Goal: Task Accomplishment & Management: Complete application form

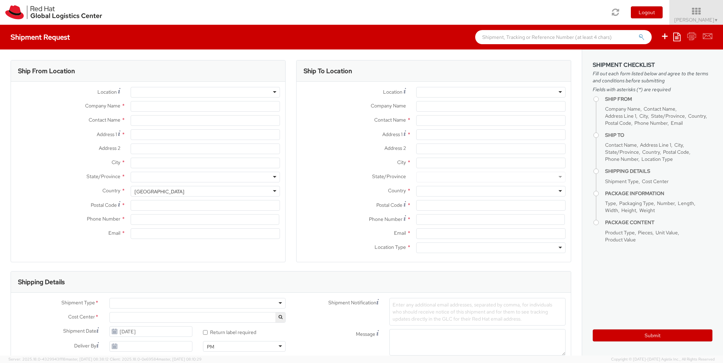
select select "850"
select select
type input "Red Hat Czech s.r.o."
type input "[PERSON_NAME]"
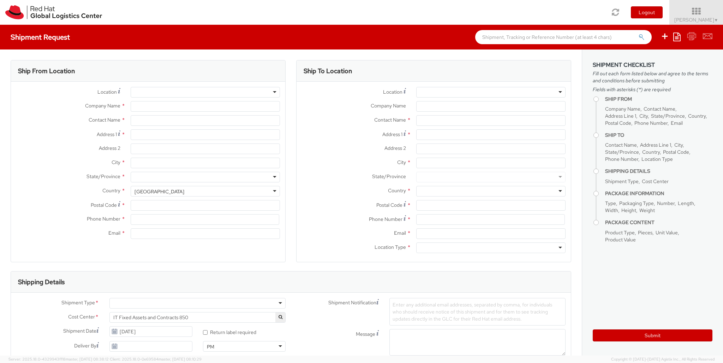
type input "Purkynova 647/111"
type input "[GEOGRAPHIC_DATA]"
type input "621 00"
type input "420 532 294 555"
type input "[EMAIL_ADDRESS][DOMAIN_NAME]"
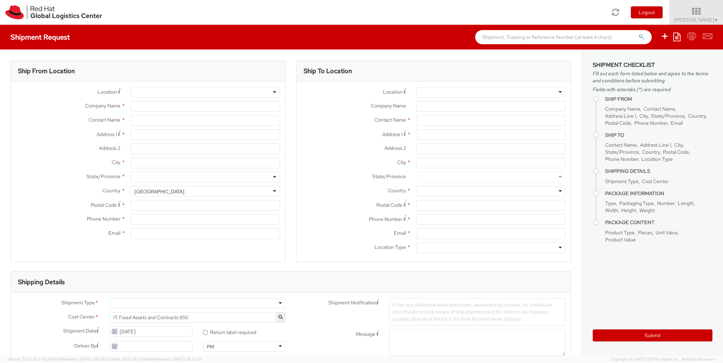
select select "CM"
select select "KGS"
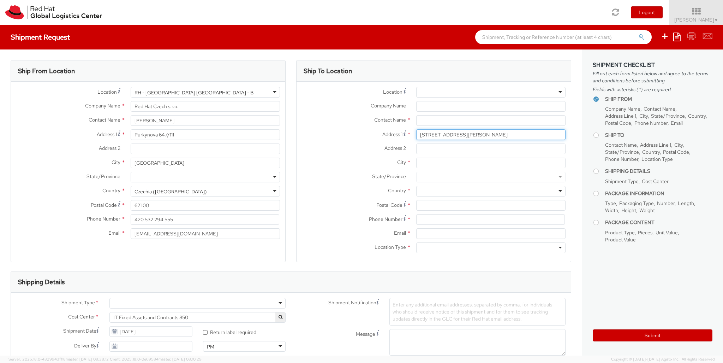
type input "[STREET_ADDRESS][PERSON_NAME]"
type input "code 6802, porte vitrée, même code, 1er gauche"
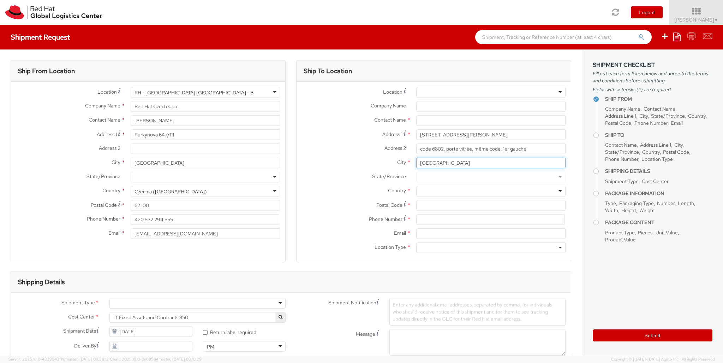
type input "[GEOGRAPHIC_DATA]"
type input "44000"
click at [491, 191] on div at bounding box center [490, 191] width 149 height 11
type input "[GEOGRAPHIC_DATA]"
click at [491, 248] on div at bounding box center [490, 247] width 149 height 11
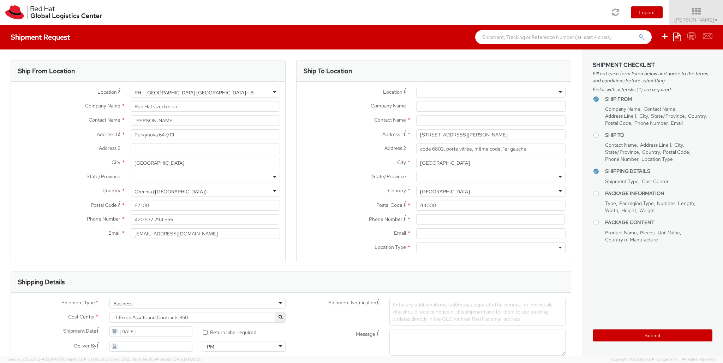
type input "r"
type input "[PERSON_NAME]"
type input "[EMAIL_ADDRESS][DOMAIN_NAME]"
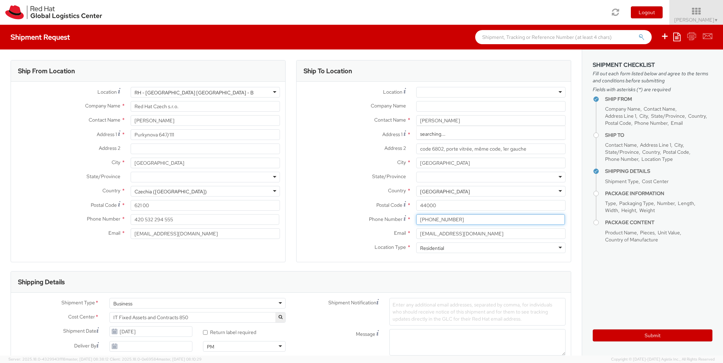
type input "[PHONE_NUMBER]"
click at [197, 303] on div "Business" at bounding box center [197, 303] width 176 height 11
click at [419, 359] on div at bounding box center [419, 364] width 59 height 11
type input "ref"
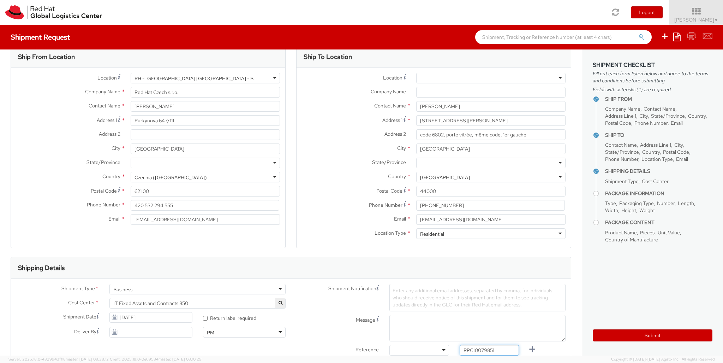
type input "RPCI0079851"
type input "[EMAIL_ADDRESS][DOMAIN_NAME]"
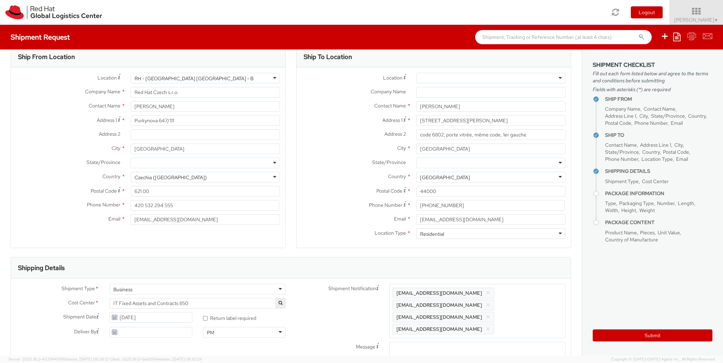
type input "lap"
select select "LAPTOP"
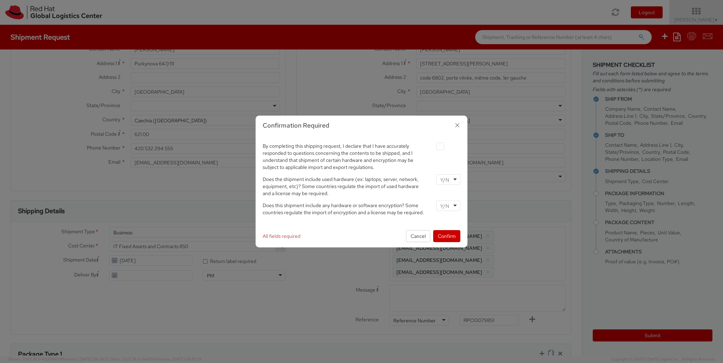
click at [440, 146] on label at bounding box center [440, 146] width 8 height 8
click at [434, 146] on input "checkbox" at bounding box center [432, 146] width 5 height 5
checkbox input "true"
click at [448, 179] on input "select-one" at bounding box center [445, 179] width 10 height 7
type input "no"
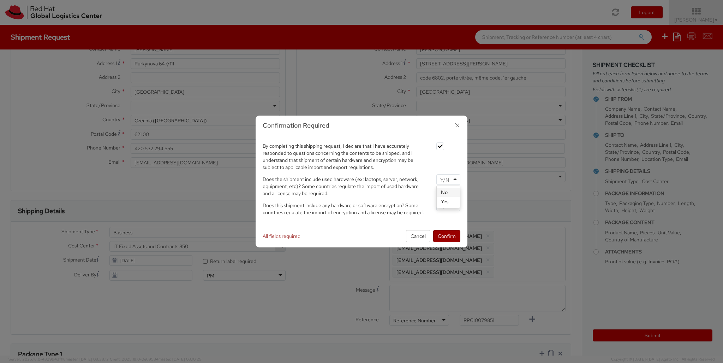
click at [448, 205] on input "select-one" at bounding box center [445, 205] width 10 height 7
click at [447, 236] on button "Confirm" at bounding box center [446, 236] width 27 height 12
type input "your"
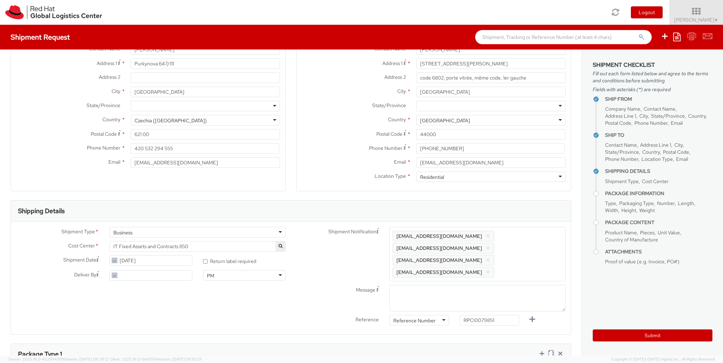
type input "1"
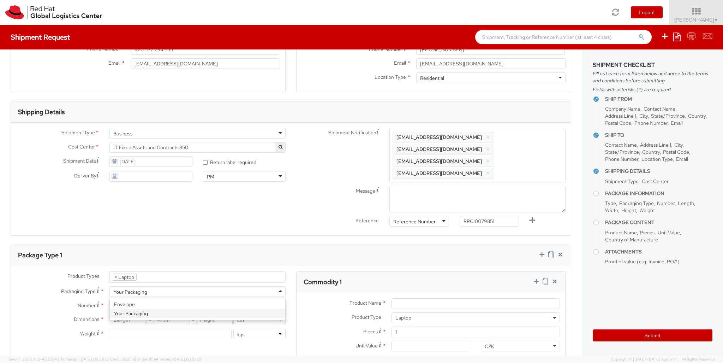
type input "[GEOGRAPHIC_DATA]"
type input "60"
type input "40"
type input "20"
type input "5.5"
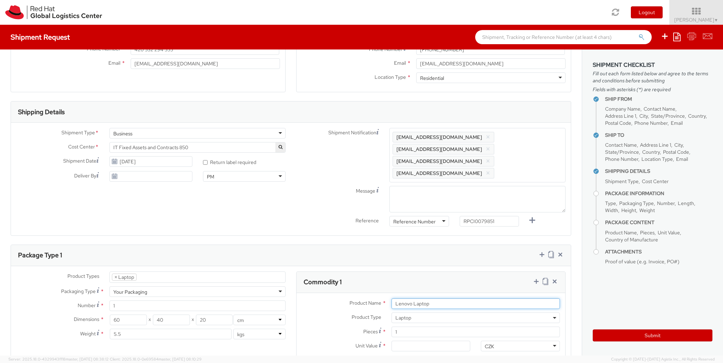
type input "Lenovo Laptop"
click at [431, 340] on input "Unit Value *" at bounding box center [431, 345] width 79 height 11
type input "1,251.88"
type input "EUR"
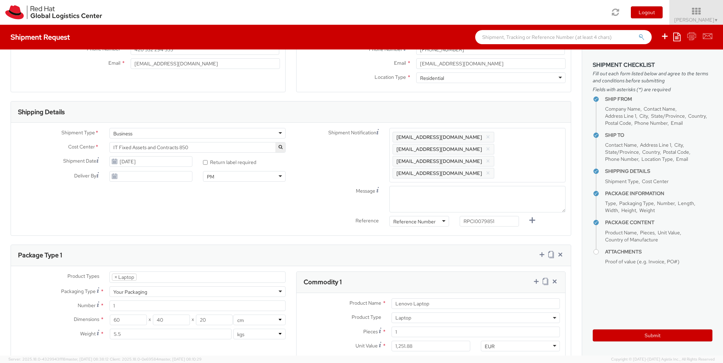
type textarea "Lenovo P Series *Not restricted*"
click at [536, 278] on icon at bounding box center [536, 281] width 7 height 7
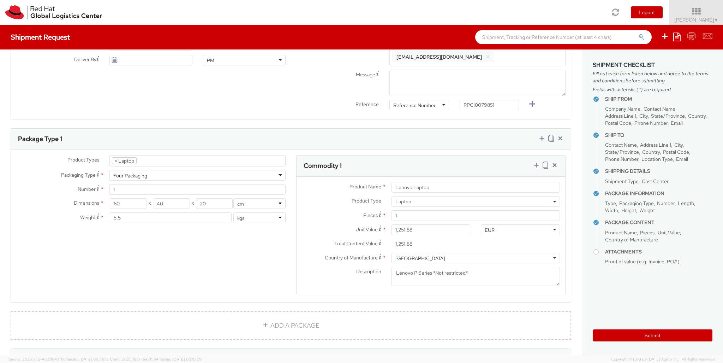
select select "DOC_STATION"
type input "250.00"
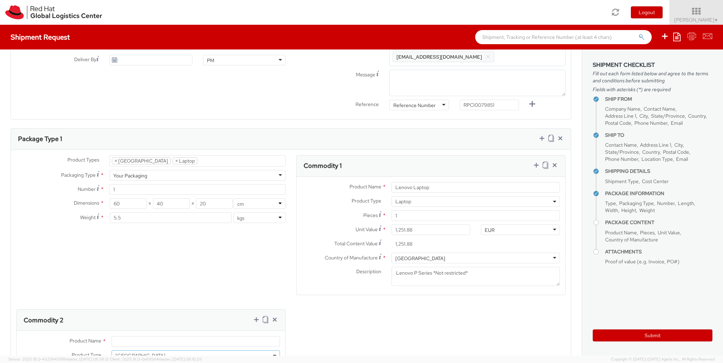
type input "250.00"
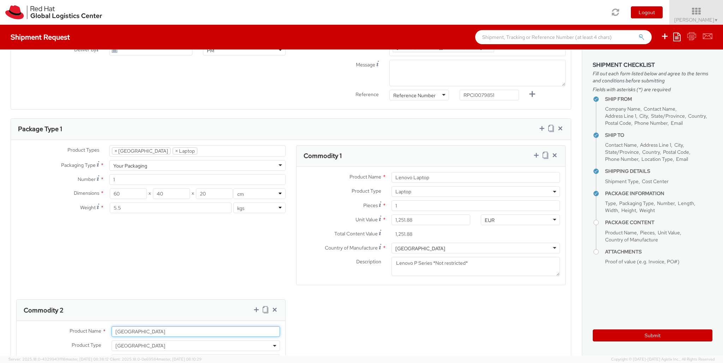
type input "[GEOGRAPHIC_DATA]"
type textarea "Lenovo Thunderbolt 4 Workstation Dock"
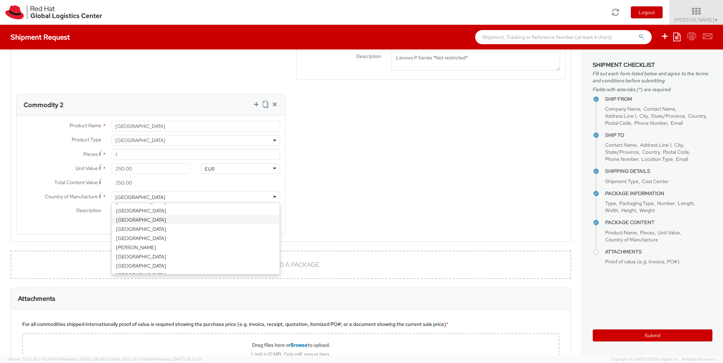
scroll to position [604, 0]
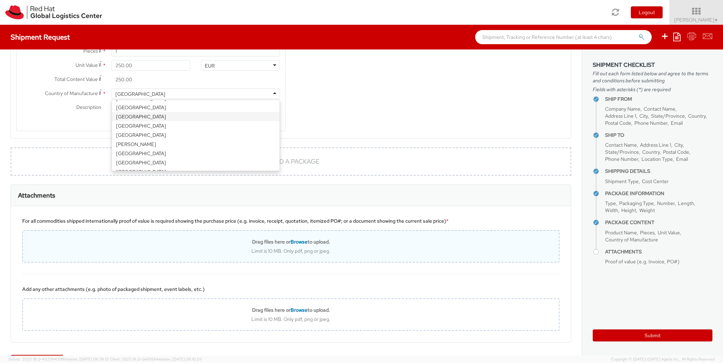
click at [381, 230] on div "Drag files here or Browse to upload. Limit is 10 MB. Only pdf, png or jpeg." at bounding box center [290, 246] width 537 height 32
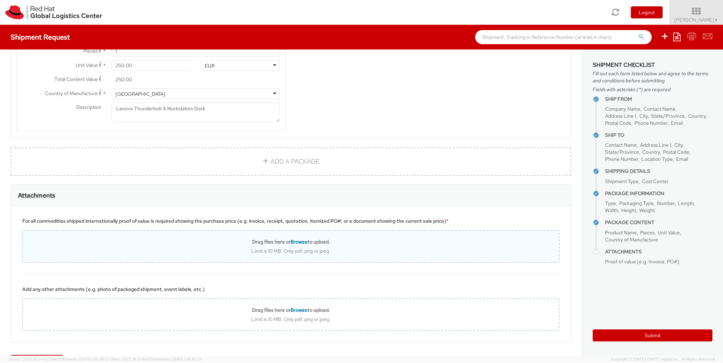
type input "C:\fakepath\20250901103831175_327422F2.pdf"
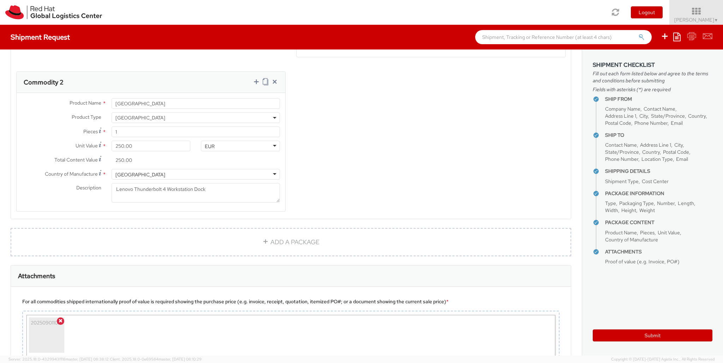
scroll to position [403, 0]
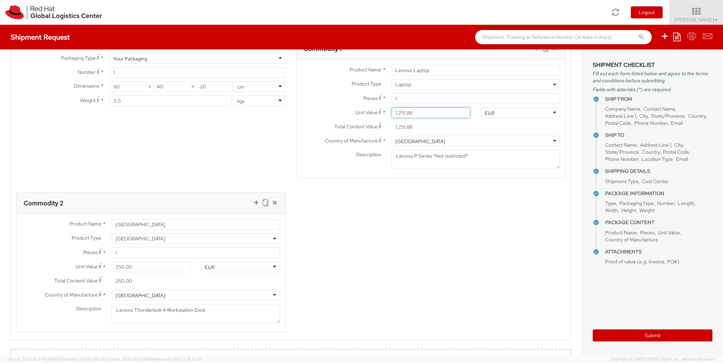
drag, startPoint x: 438, startPoint y: 84, endPoint x: 324, endPoint y: 68, distance: 115.2
click at [392, 107] on input "1,251.88" at bounding box center [431, 112] width 79 height 11
drag, startPoint x: 424, startPoint y: 96, endPoint x: 419, endPoint y: 93, distance: 6.2
click at [420, 107] on div "Unit Value * 1,251.88" at bounding box center [386, 114] width 179 height 14
drag, startPoint x: 419, startPoint y: 89, endPoint x: 313, endPoint y: 62, distance: 110.1
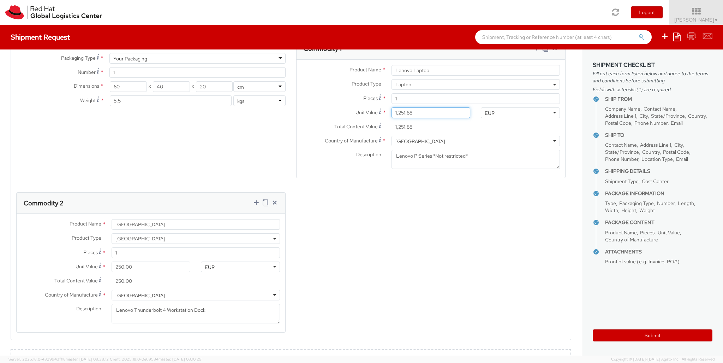
click at [392, 107] on input "1,251.88" at bounding box center [431, 112] width 79 height 11
paste input "322.7"
type input "1,322.78"
click at [317, 93] on div "Pieces * 1" at bounding box center [431, 100] width 269 height 14
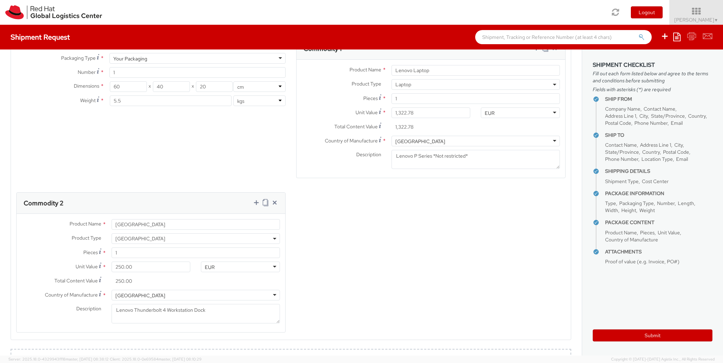
type input "[PERSON_NAME]"
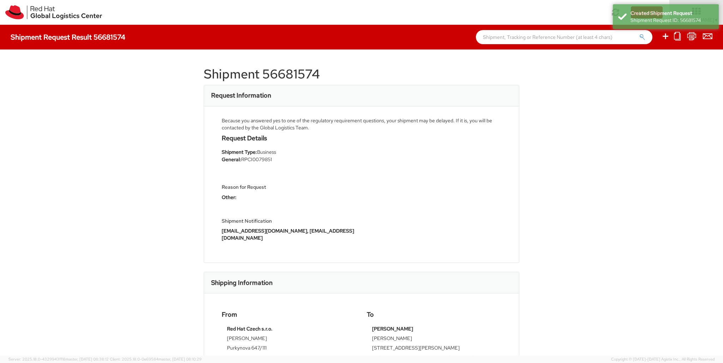
click at [666, 37] on icon at bounding box center [665, 36] width 8 height 9
select select
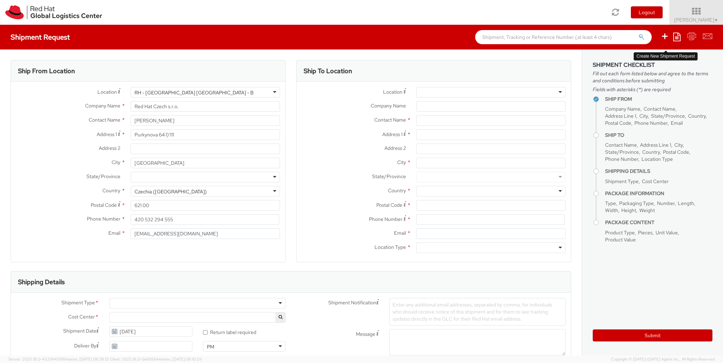
select select "850"
click at [491, 92] on div at bounding box center [490, 92] width 149 height 11
type input "Puteaux"
type input "Red Hat France SARL"
type input "Immeuble Defense Plaza, 8th Floor"
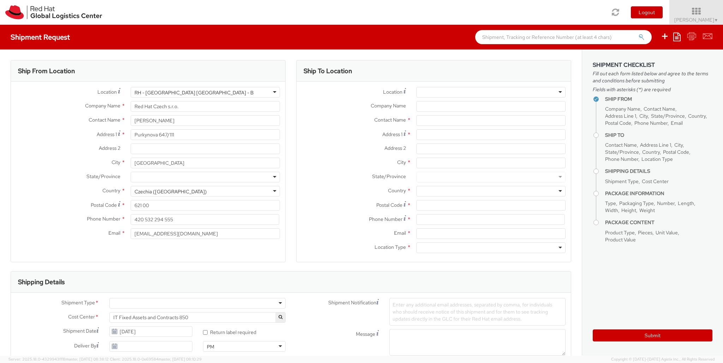
type input "[STREET_ADDRESS] Lefoullon"
type input "PUTEAUX"
type input "92800"
type input "[PHONE_NUMBER]"
click at [491, 248] on div "Business" at bounding box center [490, 247] width 149 height 11
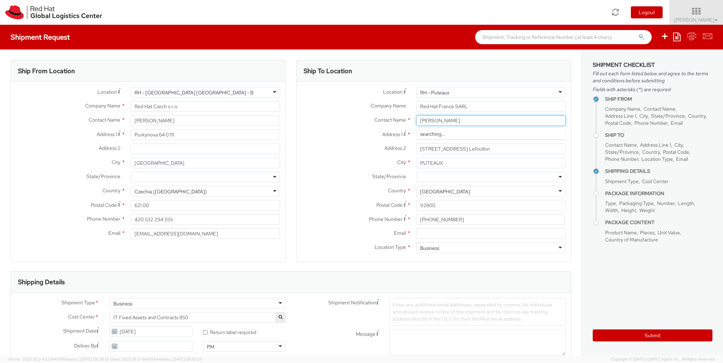
type input "[PERSON_NAME]"
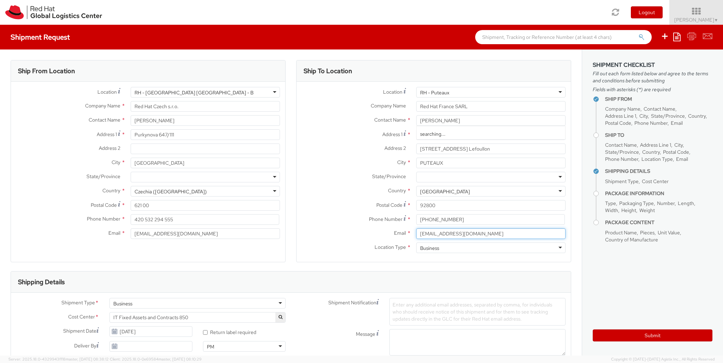
type input "[EMAIL_ADDRESS][DOMAIN_NAME]"
type input "[PHONE_NUMBER]"
click at [197, 303] on div "Business" at bounding box center [197, 303] width 176 height 11
click at [419, 359] on div at bounding box center [419, 364] width 59 height 11
type input "ref"
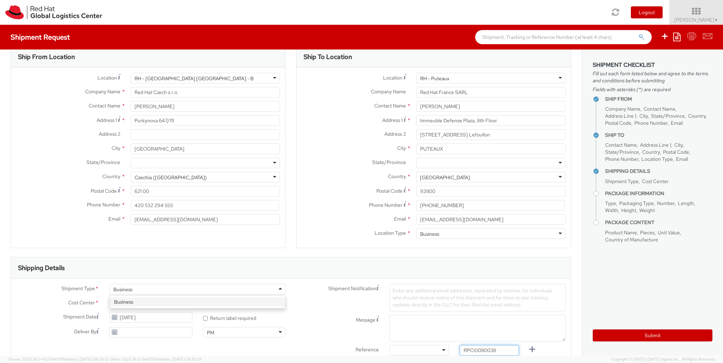
type input "RPCI0080038"
type input "[EMAIL_ADDRESS][DOMAIN_NAME]"
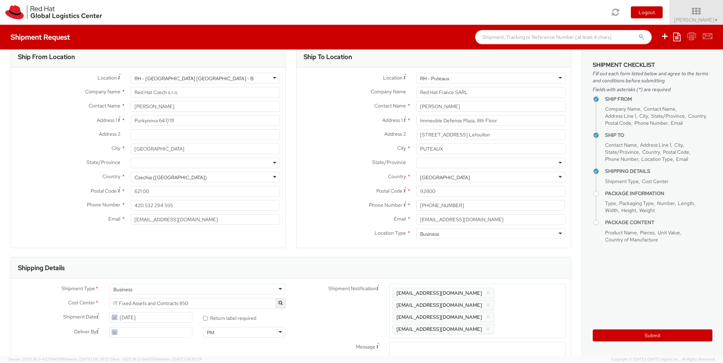
type input "lap"
checkbox input "false"
select select "LAPTOP"
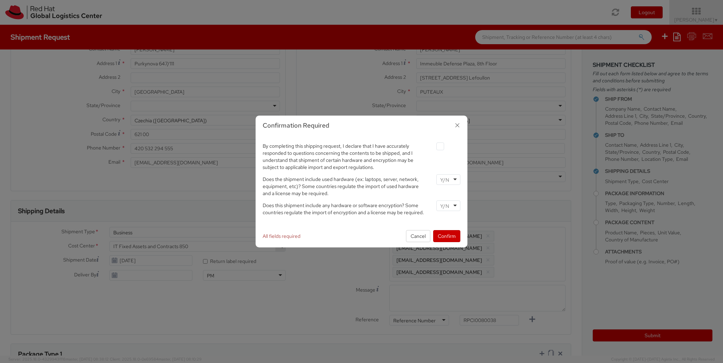
click at [440, 146] on label at bounding box center [440, 146] width 8 height 8
click at [434, 146] on input "checkbox" at bounding box center [432, 146] width 5 height 5
checkbox input "true"
click at [448, 179] on input "select-one" at bounding box center [445, 179] width 10 height 7
type input "no"
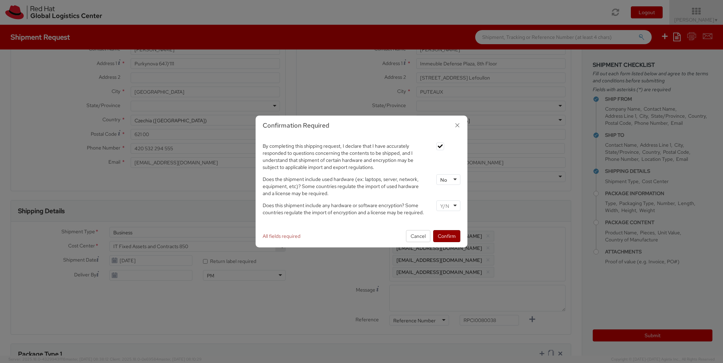
click at [448, 205] on input "select-one" at bounding box center [445, 205] width 10 height 7
click at [447, 236] on button "Confirm" at bounding box center [446, 236] width 27 height 12
type input "your"
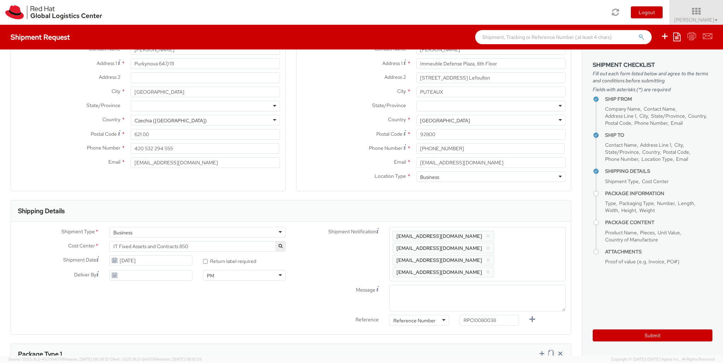
type input "1"
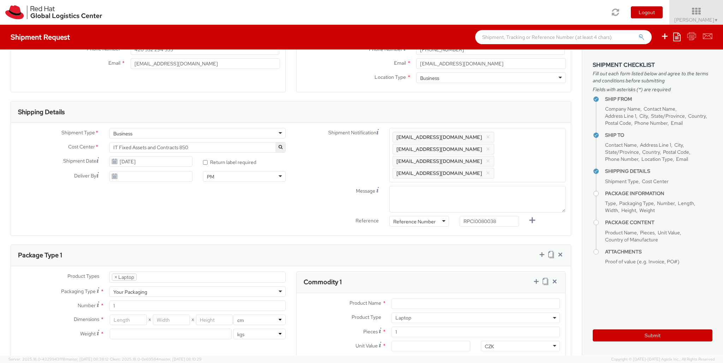
type input "[GEOGRAPHIC_DATA]"
type input "51"
type input "32"
type input "8"
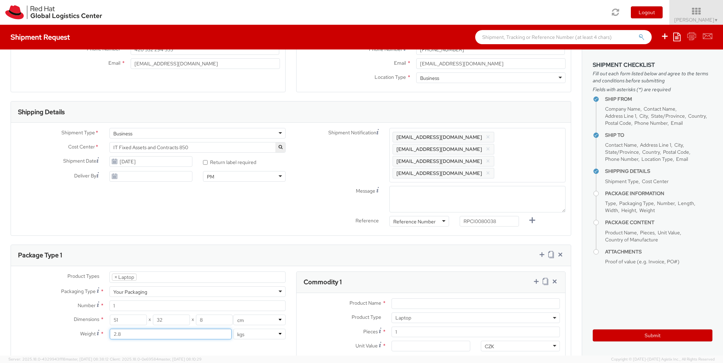
type input "2.8"
type input "Lenovo Laptop"
click at [431, 340] on input "Unit Value *" at bounding box center [431, 345] width 79 height 11
type input "1,251.88"
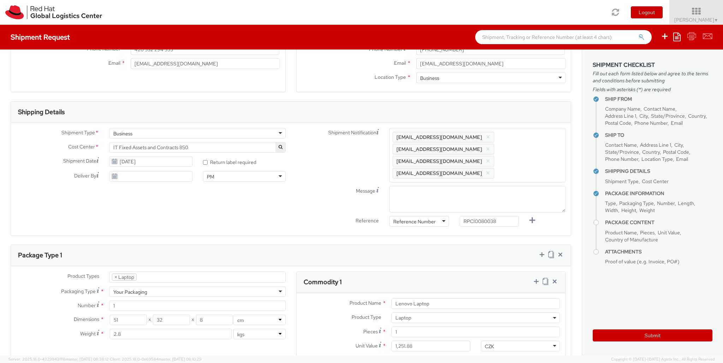
type input "EUR"
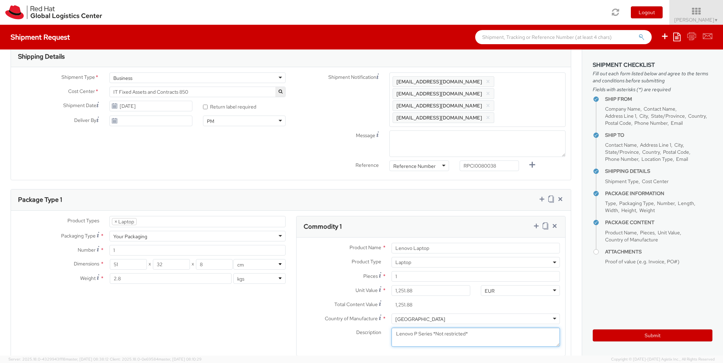
scroll to position [206, 0]
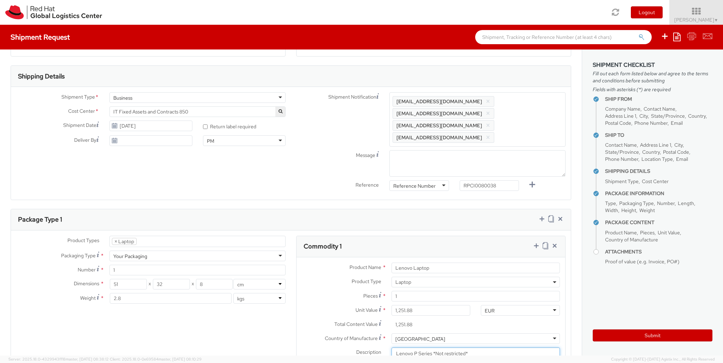
type textarea "Lenovo P Series *Not restricted*"
drag, startPoint x: 431, startPoint y: 290, endPoint x: 323, endPoint y: 268, distance: 110.4
click at [392, 305] on input "1,251.88" at bounding box center [431, 310] width 79 height 11
paste input "873.19"
type input "1,873.19"
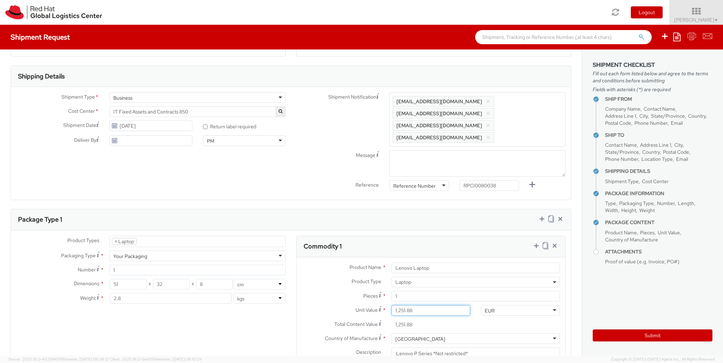
type input "1,873.19"
drag, startPoint x: 299, startPoint y: 245, endPoint x: 300, endPoint y: 239, distance: 6.4
click at [300, 262] on label "Product Name *" at bounding box center [342, 266] width 90 height 9
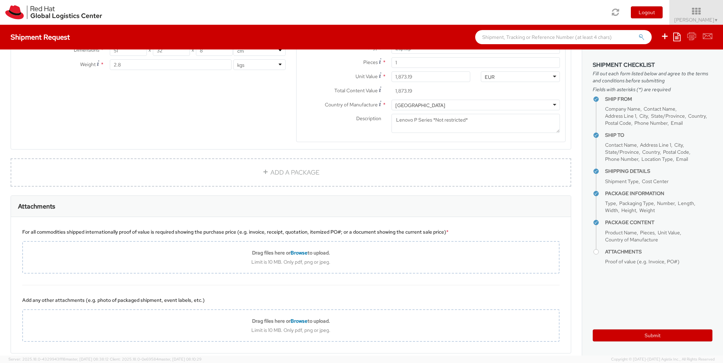
scroll to position [443, 0]
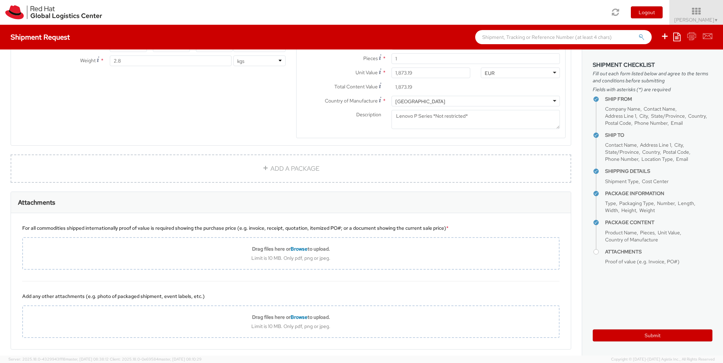
click at [250, 224] on div "For all commodities shipped internationally proof of value is required showing …" at bounding box center [290, 227] width 537 height 7
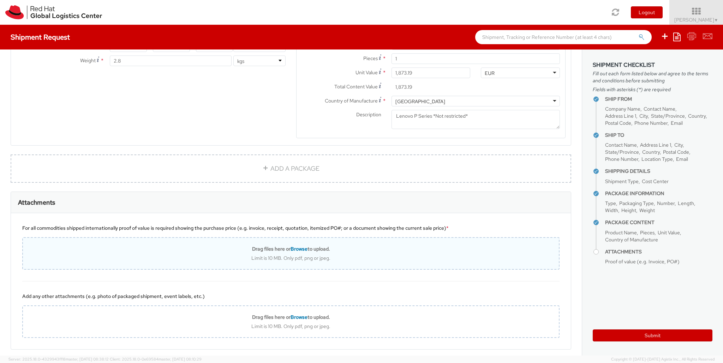
click at [235, 245] on div "Drag files here or Browse to upload. Limit is 10 MB. Only pdf, png or jpeg." at bounding box center [291, 253] width 536 height 16
type input "C:\fakepath\20250901103831175_327422F2.pdf"
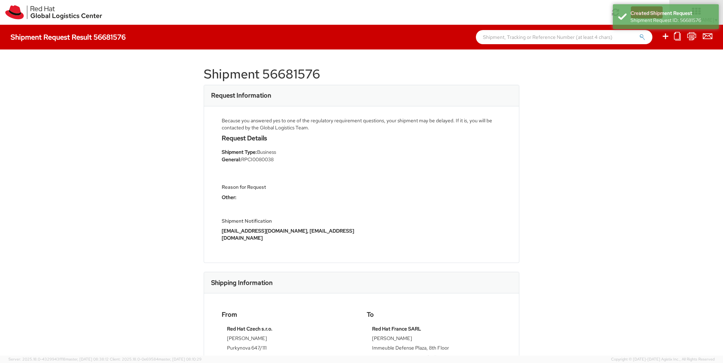
click at [666, 37] on icon at bounding box center [665, 36] width 8 height 9
select select
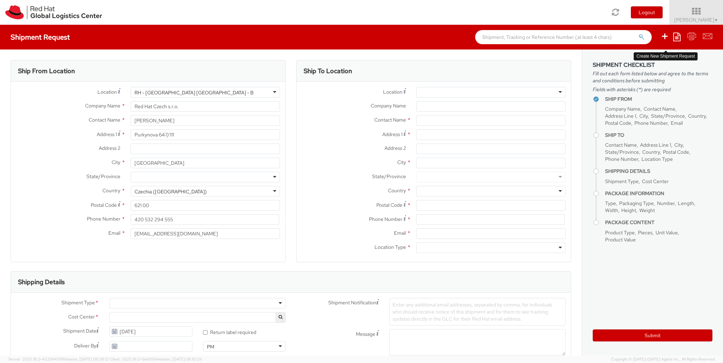
select select "850"
